Goal: Information Seeking & Learning: Learn about a topic

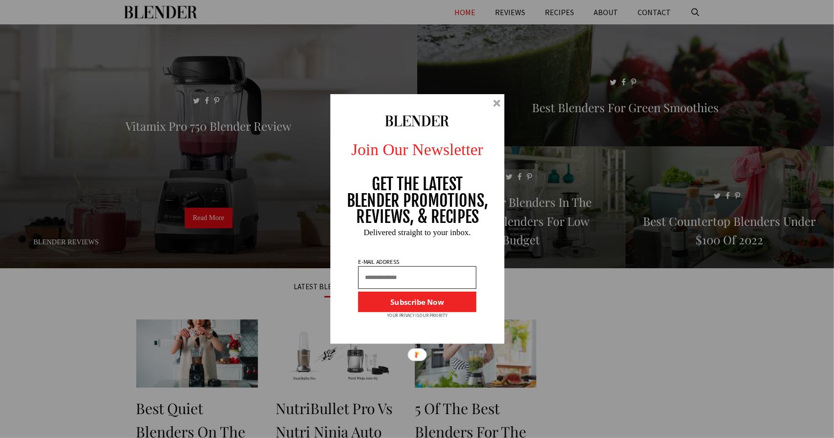
click at [496, 102] on div at bounding box center [496, 103] width 7 height 7
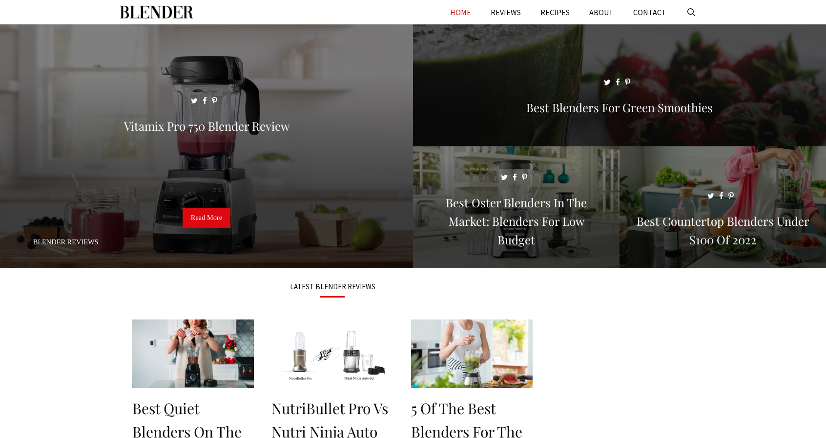
click at [500, 102] on span at bounding box center [619, 89] width 413 height 131
